Goal: Find specific page/section: Find specific page/section

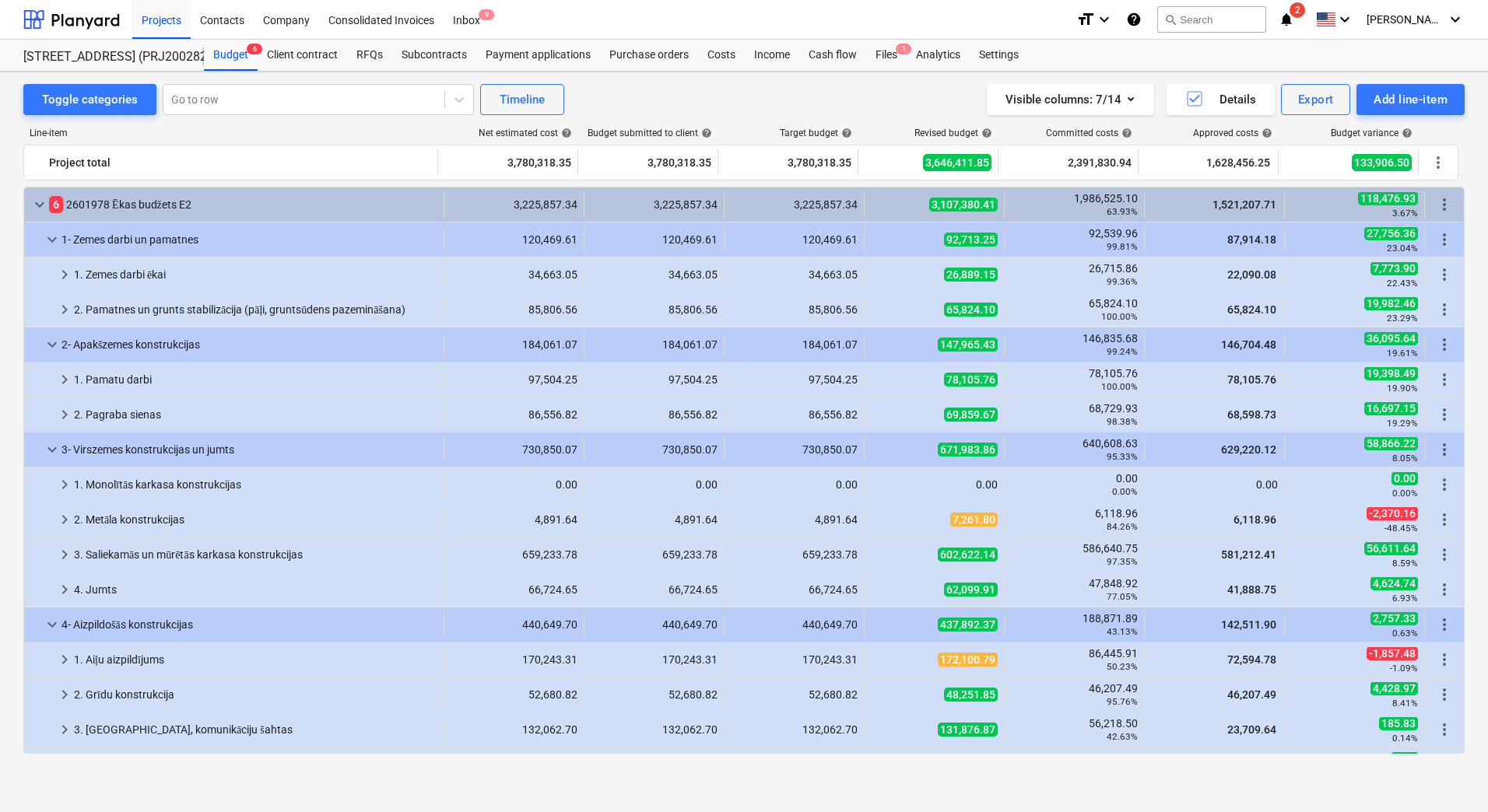
scroll to position [403, 0]
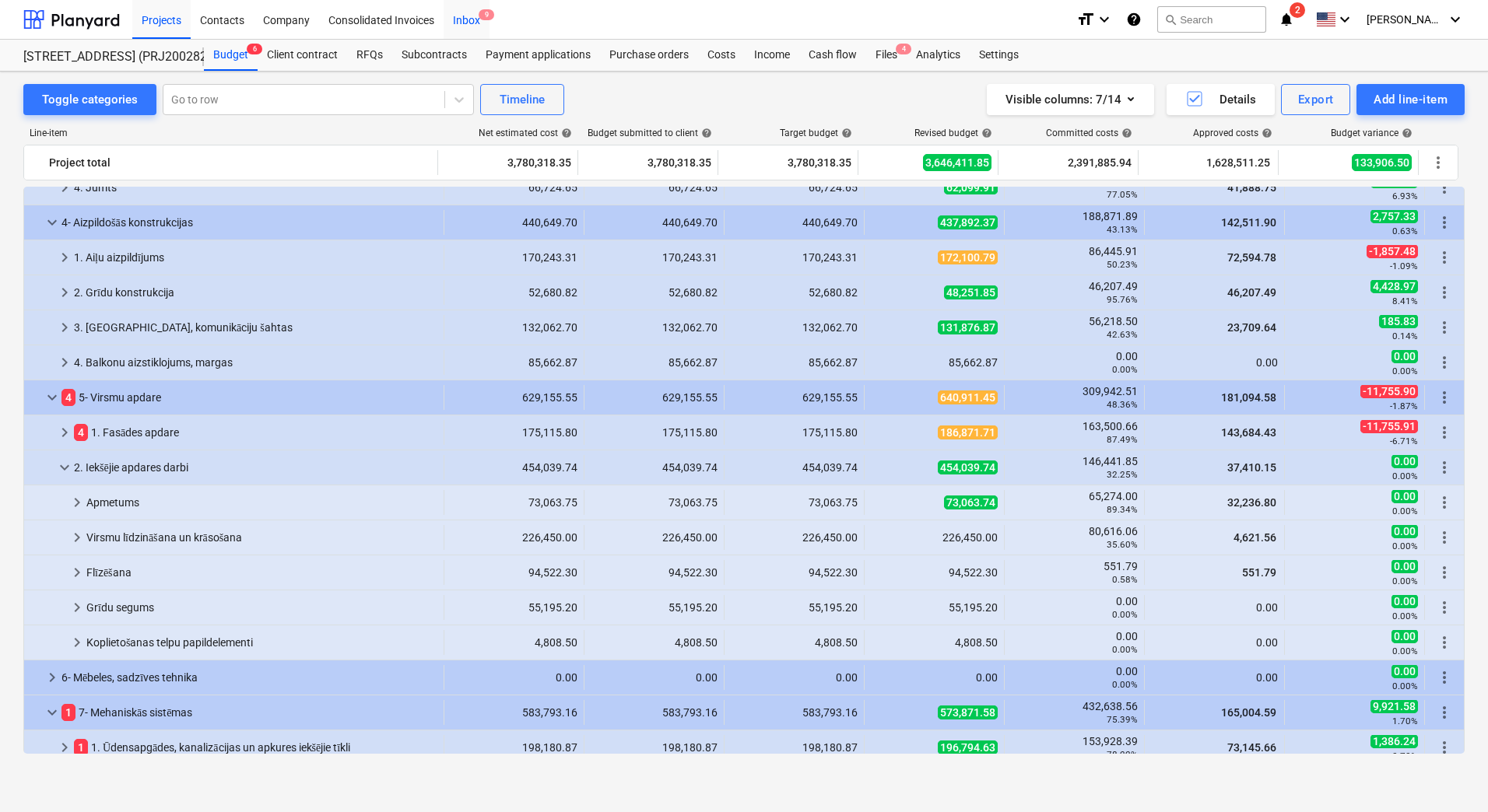
click at [619, 102] on div "Toggle categories Go to row Timeline Visible columns : 7/14 Details Export Add …" at bounding box center [744, 100] width 1441 height 31
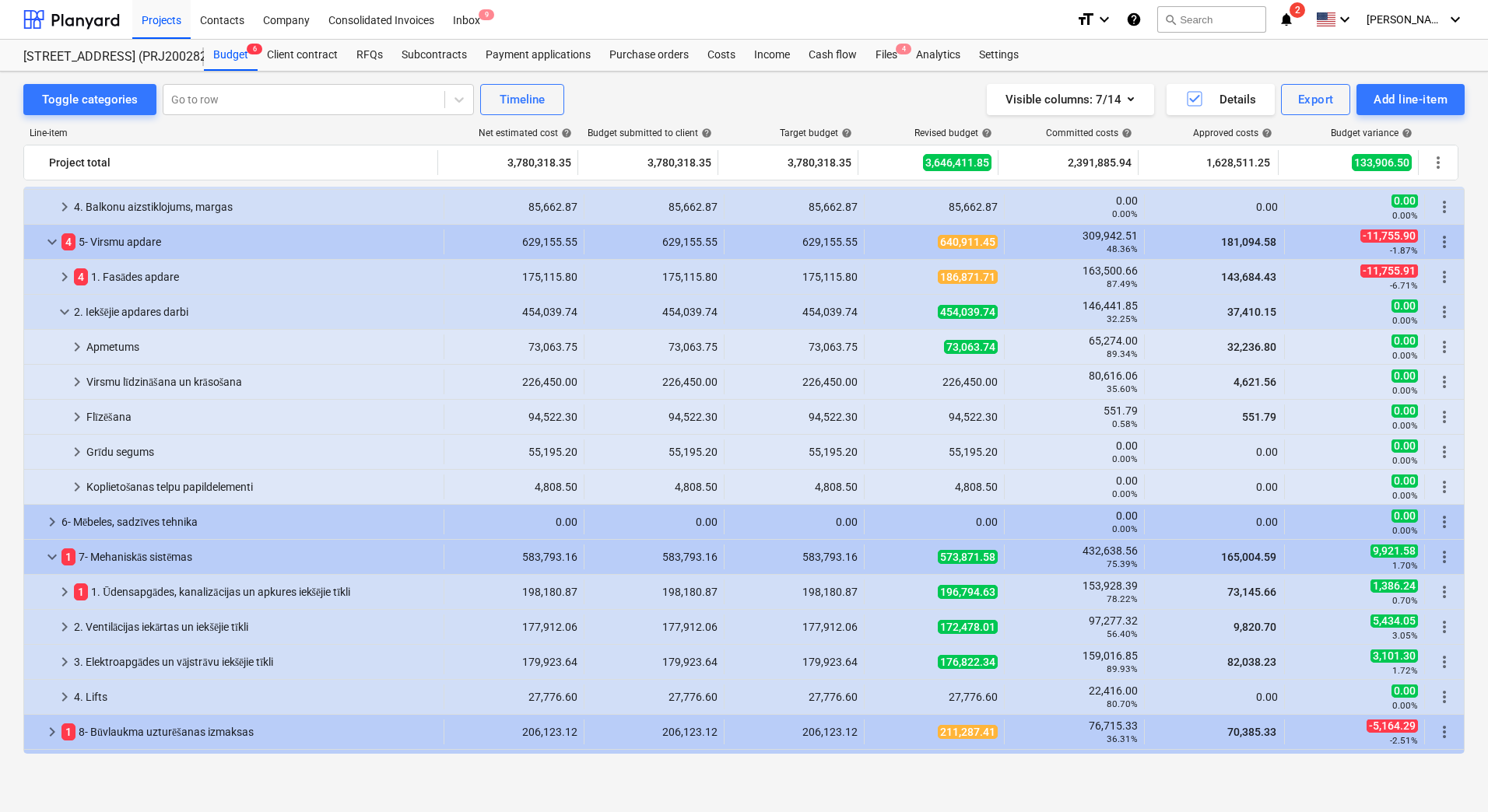
drag, startPoint x: 1229, startPoint y: 0, endPoint x: 1128, endPoint y: 17, distance: 102.4
click at [1128, 17] on div "Project fetching failed" at bounding box center [1158, 16] width 120 height 19
click at [1129, 17] on div "Project fetching failed" at bounding box center [1158, 16] width 120 height 19
click at [1136, 20] on div "Project fetching failed" at bounding box center [1158, 16] width 120 height 19
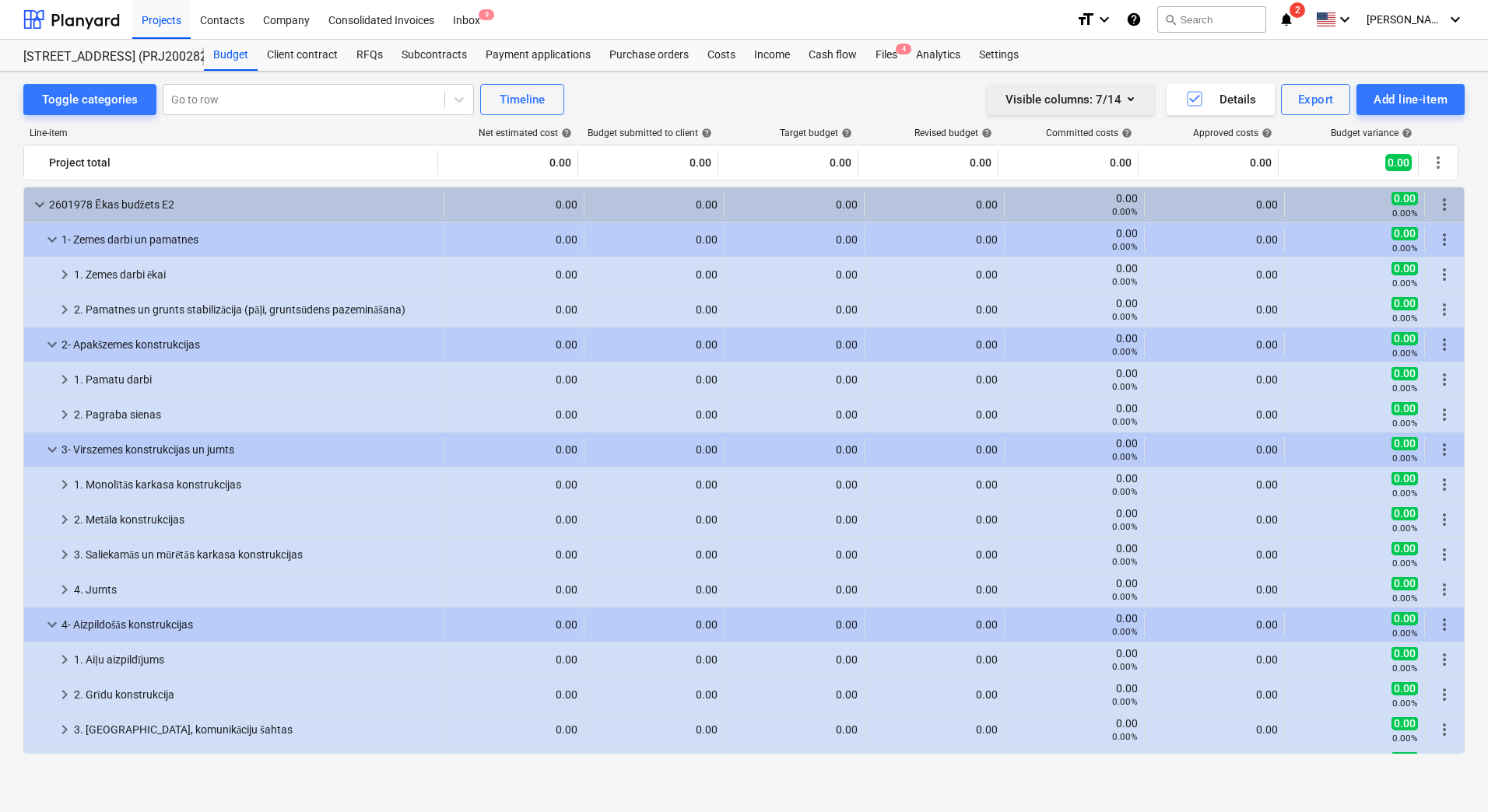
scroll to position [558, 0]
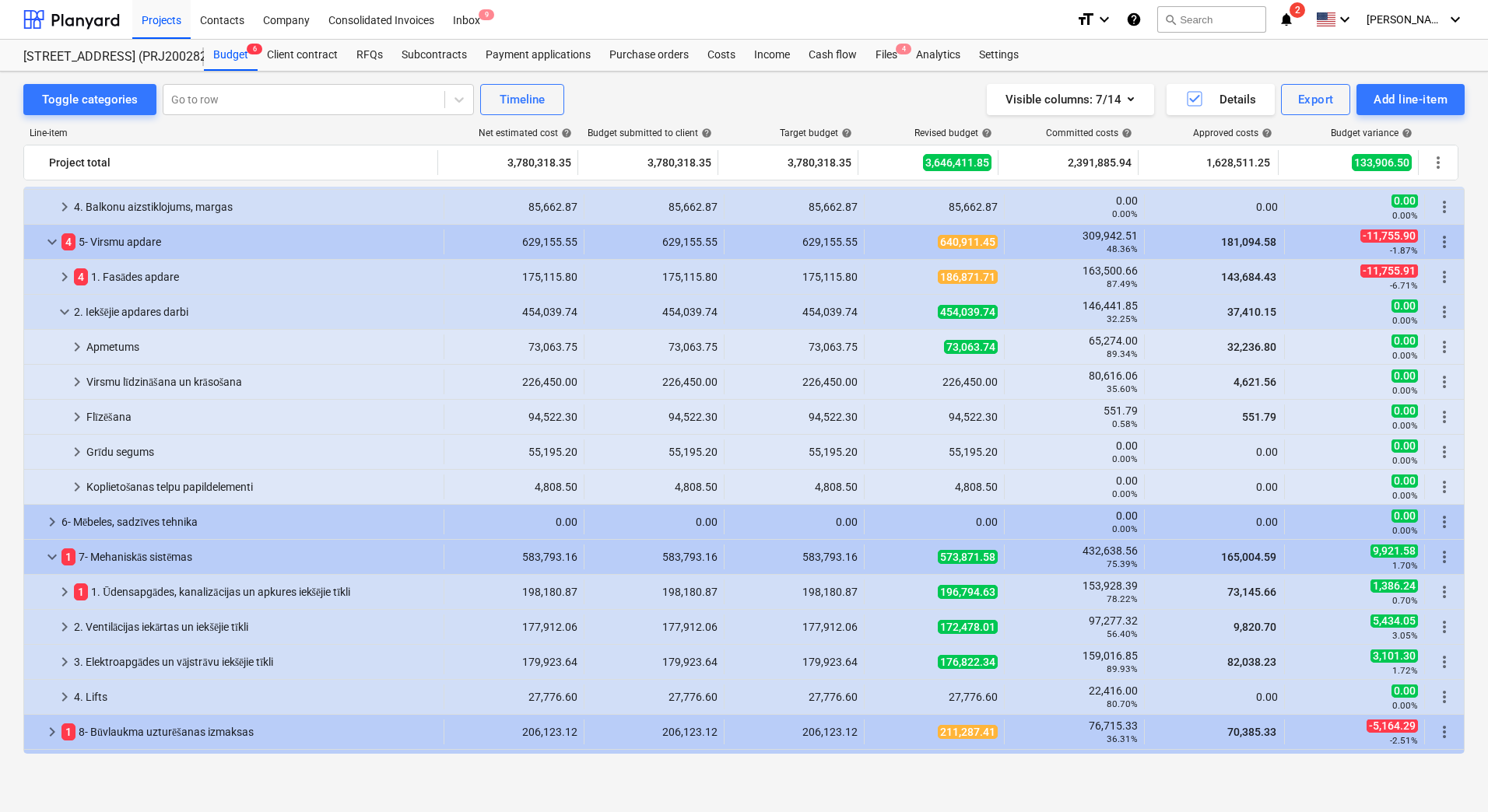
click at [1305, 15] on span "2" at bounding box center [1297, 10] width 16 height 16
click at [1114, 17] on icon "keyboard_arrow_down" at bounding box center [1104, 19] width 19 height 19
click at [1114, 59] on div "Smaller text" at bounding box center [1066, 60] width 93 height 24
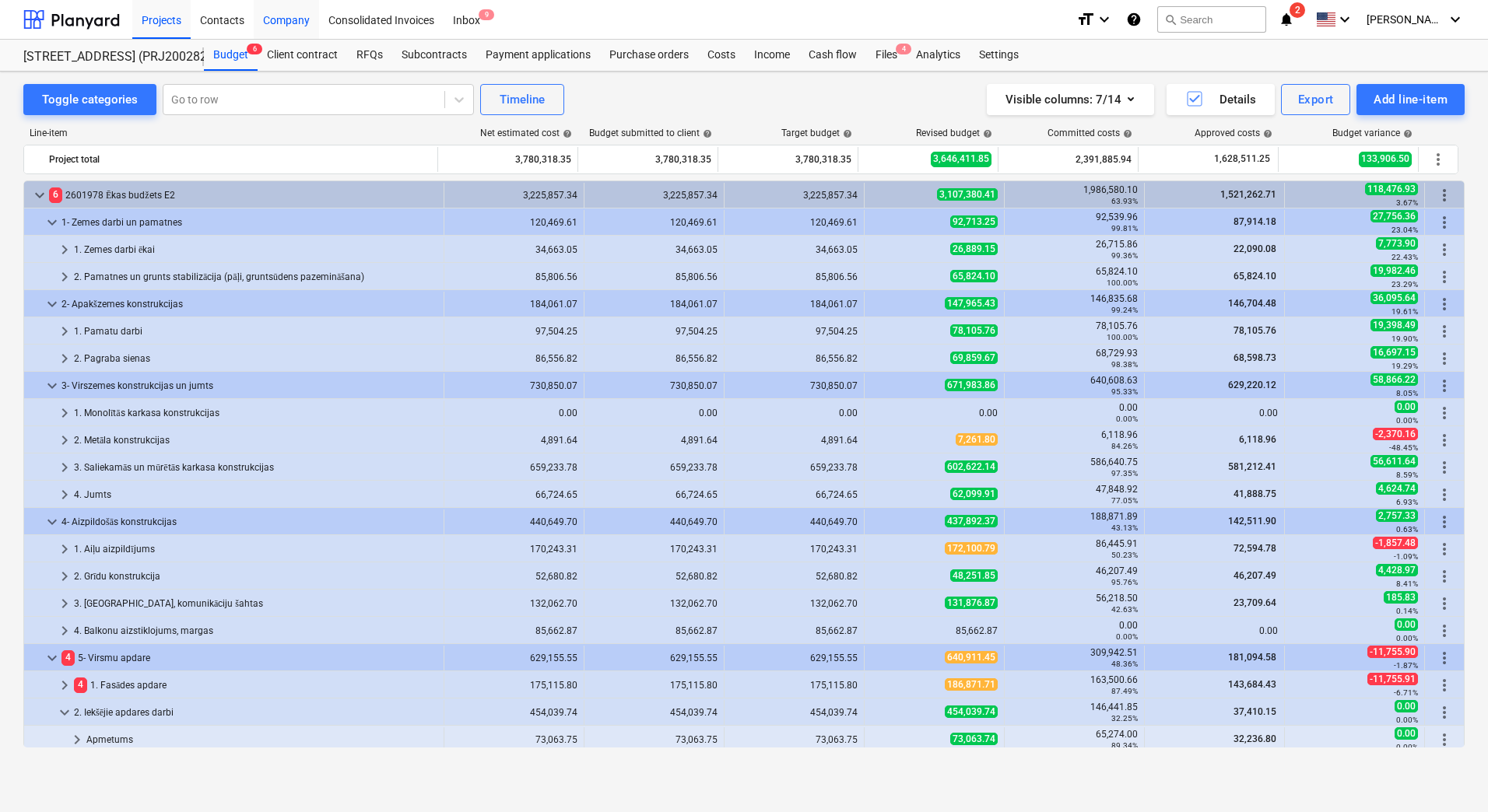
scroll to position [558, 0]
